Goal: Information Seeking & Learning: Learn about a topic

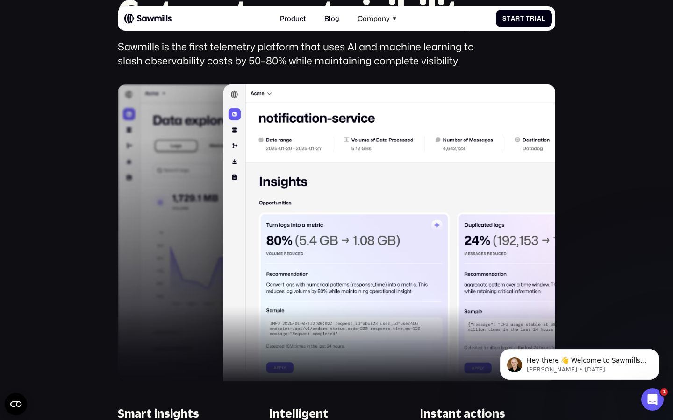
scroll to position [602, 0]
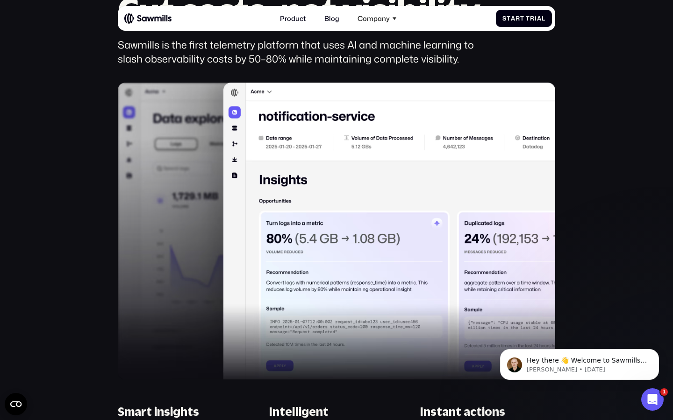
click at [184, 190] on img at bounding box center [336, 231] width 437 height 297
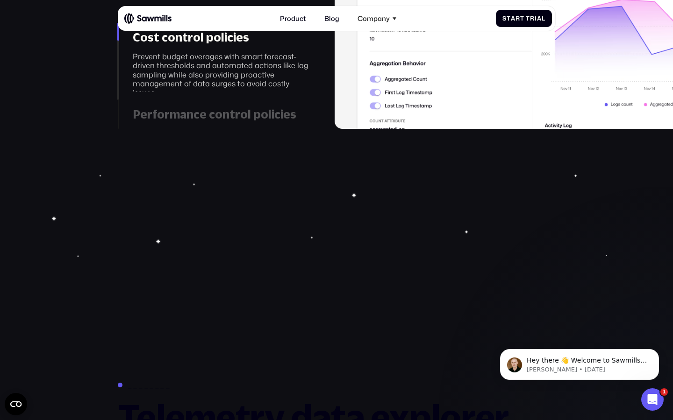
scroll to position [1518, 0]
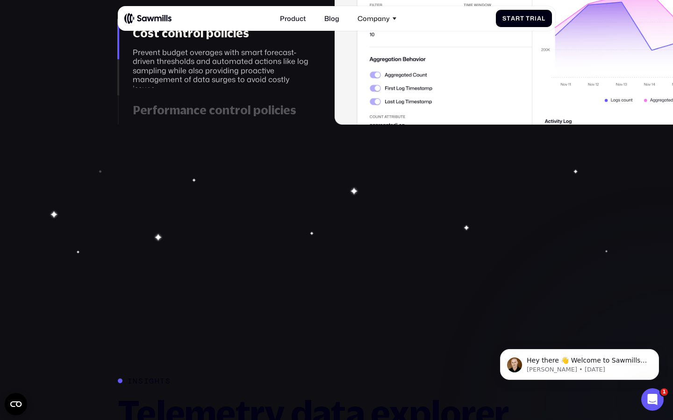
click at [191, 105] on div "Performance control policies" at bounding box center [222, 110] width 178 height 14
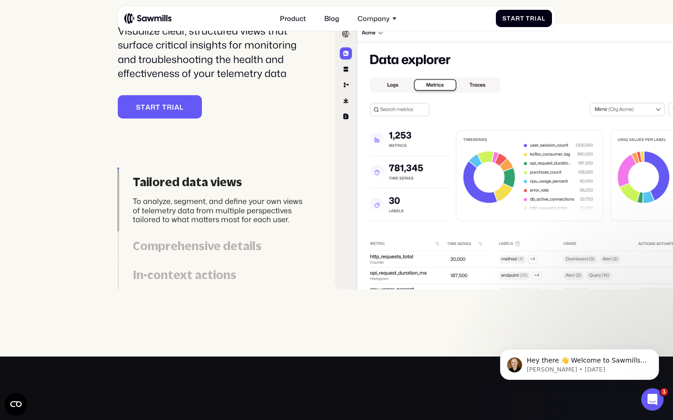
scroll to position [1991, 0]
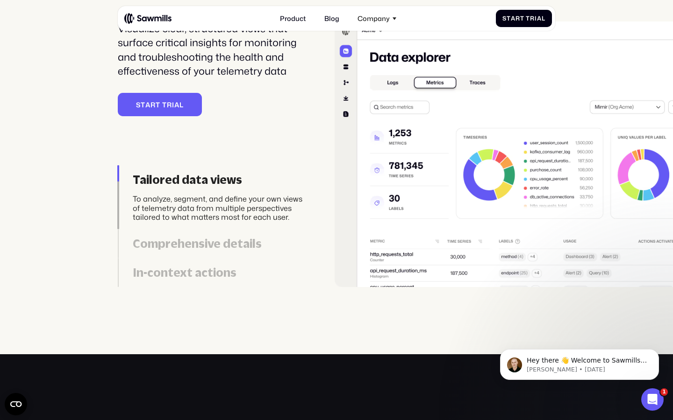
click at [232, 248] on div "Comprehensive details" at bounding box center [222, 244] width 178 height 14
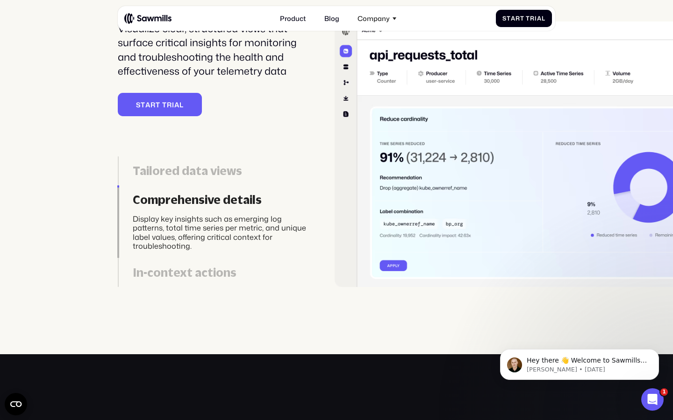
click at [216, 275] on div "In-context actions" at bounding box center [222, 273] width 178 height 14
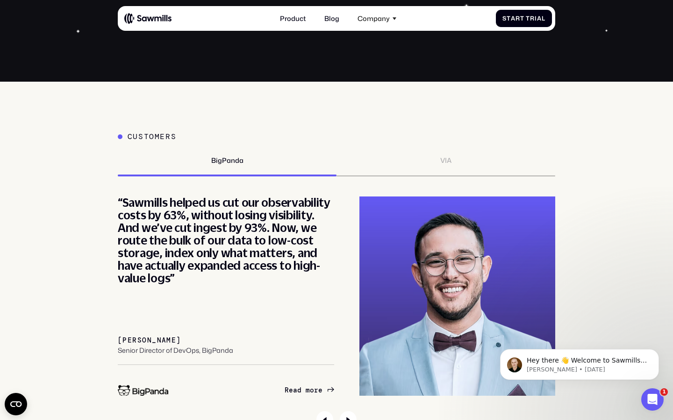
scroll to position [3083, 0]
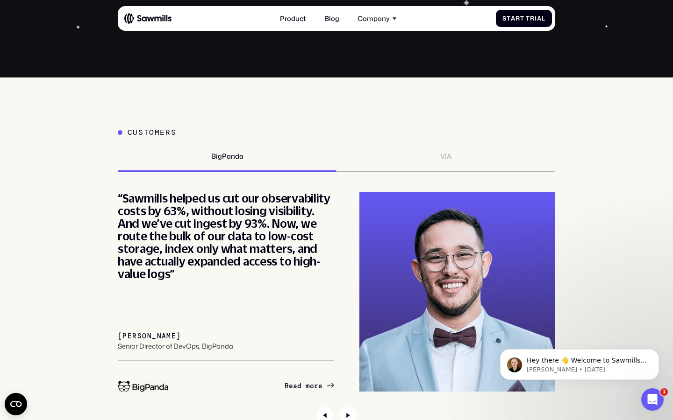
click at [451, 167] on div "VIA" at bounding box center [445, 162] width 219 height 20
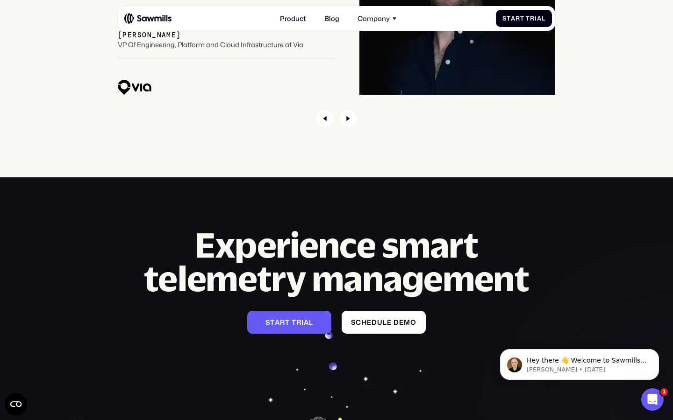
scroll to position [2912, 0]
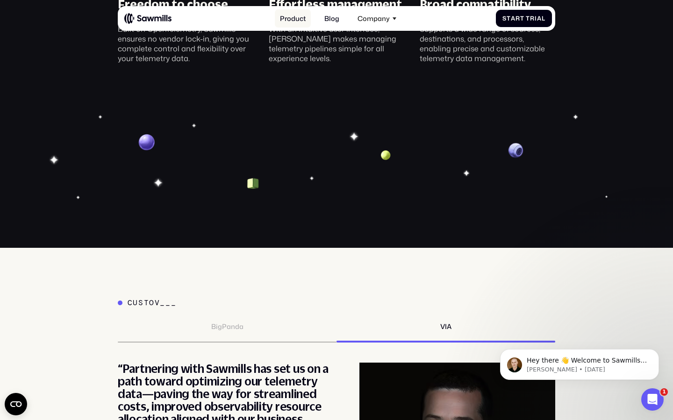
click at [288, 22] on link "Product" at bounding box center [293, 18] width 36 height 18
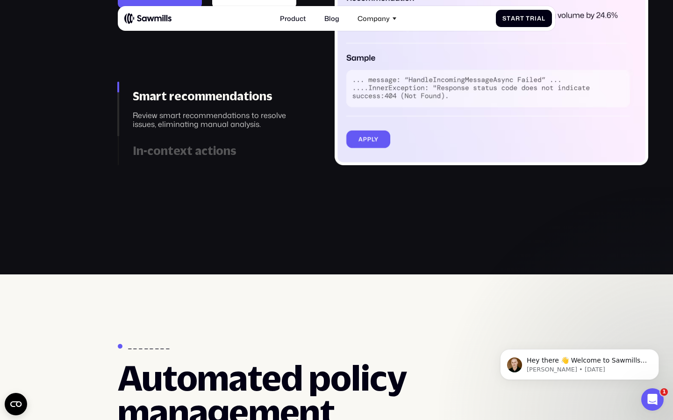
scroll to position [1148, 0]
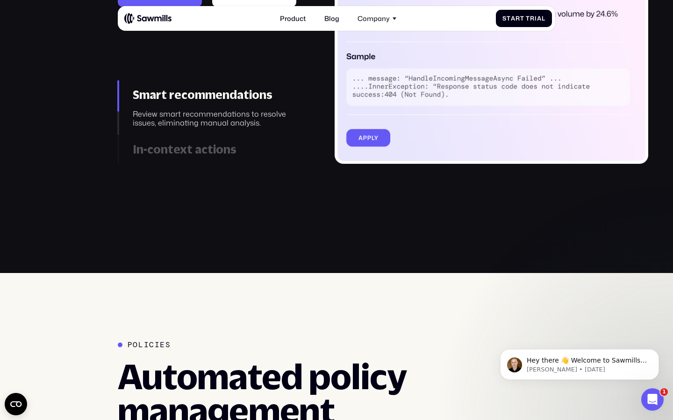
click at [223, 154] on div "In-context actions" at bounding box center [222, 149] width 178 height 14
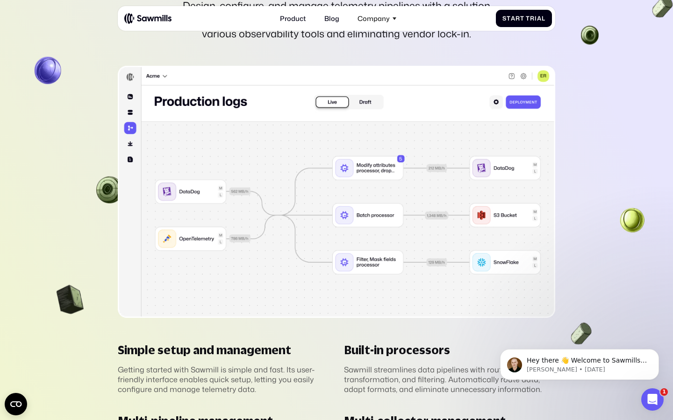
scroll to position [2080, 0]
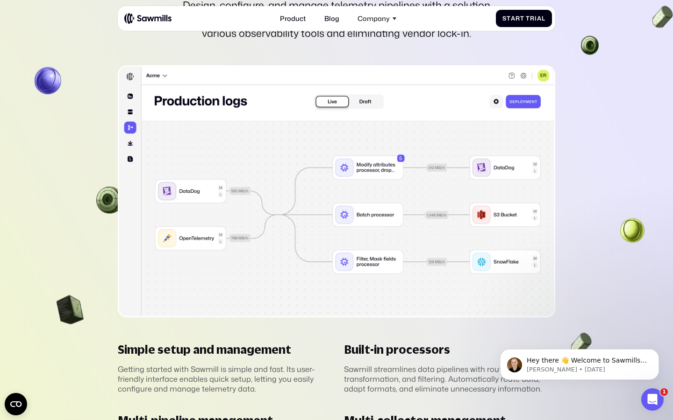
click at [365, 89] on img at bounding box center [336, 191] width 437 height 252
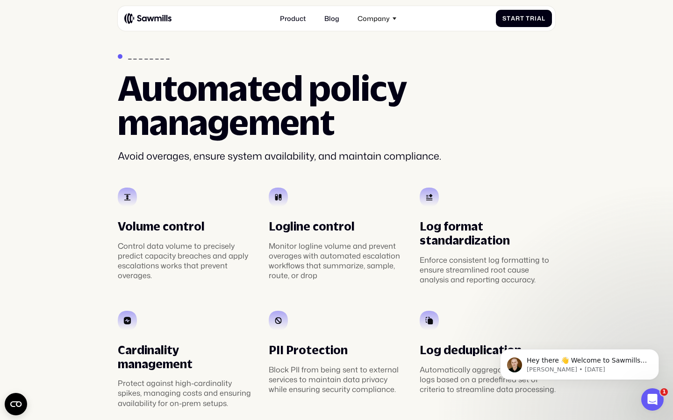
scroll to position [1151, 0]
